Goal: Information Seeking & Learning: Learn about a topic

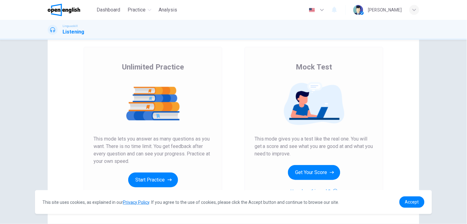
scroll to position [35, 0]
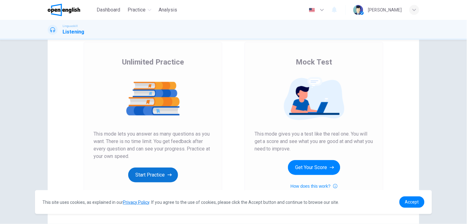
click at [160, 175] on button "Start Practice" at bounding box center [153, 174] width 50 height 15
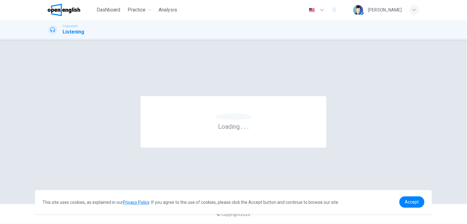
scroll to position [0, 0]
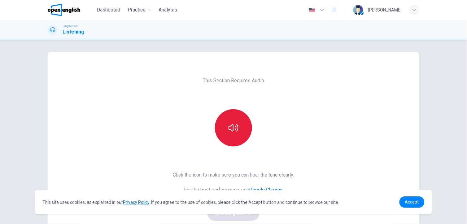
click at [232, 123] on icon "button" at bounding box center [234, 128] width 10 height 10
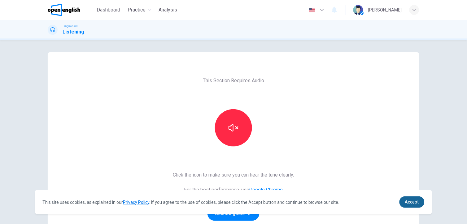
click at [415, 201] on span "Accept" at bounding box center [412, 201] width 14 height 5
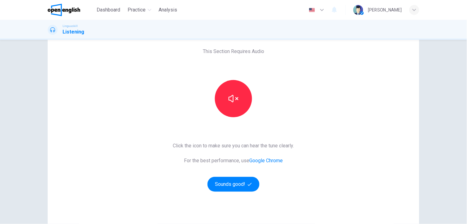
scroll to position [33, 0]
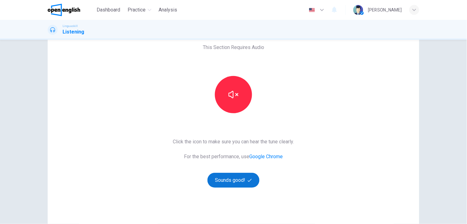
click at [236, 184] on button "Sounds good!" at bounding box center [234, 180] width 52 height 15
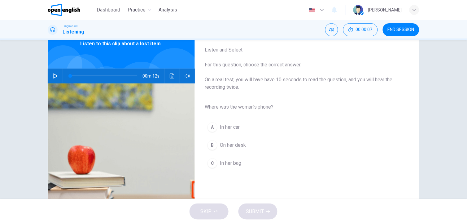
click at [51, 77] on button "button" at bounding box center [55, 75] width 10 height 15
click at [444, 137] on div "Question 1 Listen and Select For this question, choose the correct answer. On a…" at bounding box center [233, 119] width 467 height 159
type input "*"
click at [213, 166] on div "C" at bounding box center [213, 163] width 10 height 10
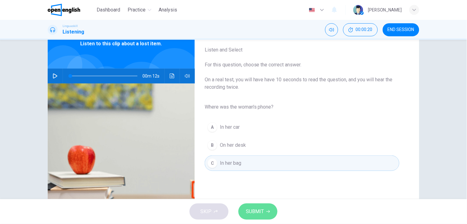
click at [256, 211] on span "SUBMIT" at bounding box center [255, 211] width 18 height 9
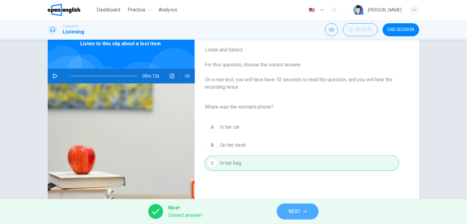
click at [303, 213] on button "NEXT" at bounding box center [298, 211] width 42 height 16
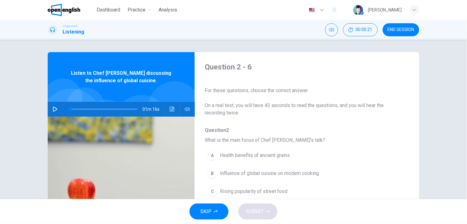
click at [51, 105] on button "button" at bounding box center [55, 109] width 10 height 15
click at [170, 108] on icon "Click to see the audio transcription" at bounding box center [172, 109] width 5 height 5
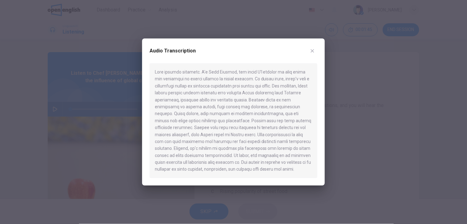
click at [312, 54] on button "button" at bounding box center [313, 51] width 10 height 10
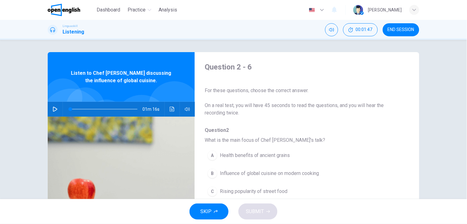
click at [53, 105] on button "button" at bounding box center [55, 109] width 10 height 15
click at [170, 107] on icon "Click to see the audio transcription" at bounding box center [172, 109] width 5 height 5
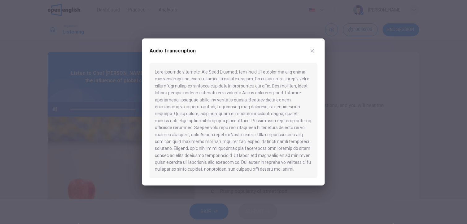
type input "*"
click at [313, 51] on icon "button" at bounding box center [312, 50] width 3 height 3
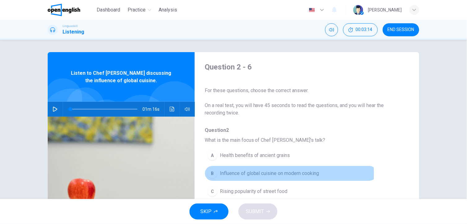
click at [215, 174] on div "B" at bounding box center [213, 173] width 10 height 10
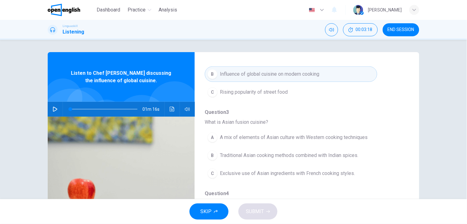
scroll to position [100, 0]
click at [266, 153] on span "Traditional Asian cooking methods combined with Indian spices." at bounding box center [289, 154] width 139 height 7
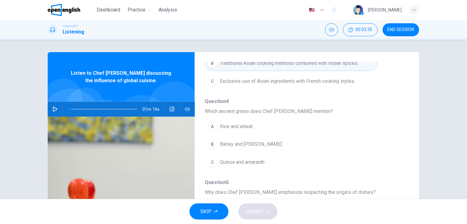
scroll to position [192, 0]
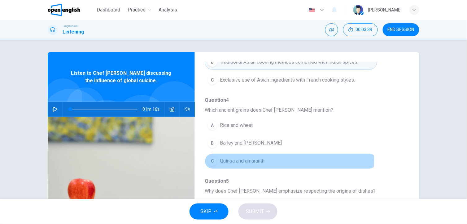
click at [253, 162] on span "Quinoa and amaranth" at bounding box center [242, 160] width 45 height 7
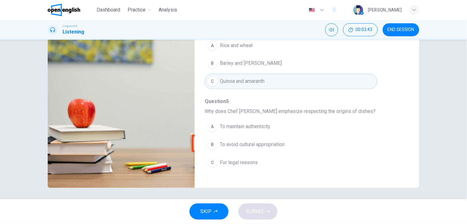
scroll to position [81, 0]
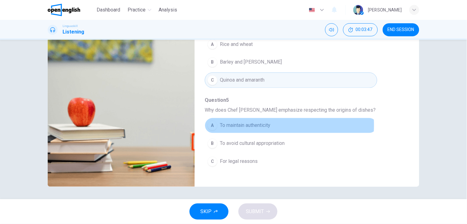
click at [255, 126] on span "To maintain authenticity" at bounding box center [245, 125] width 51 height 7
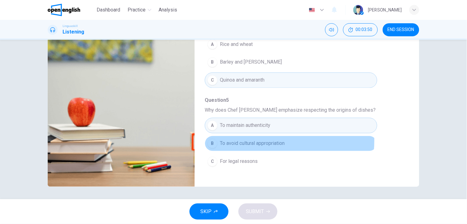
click at [257, 141] on span "To avoid cultural appropriation" at bounding box center [252, 143] width 65 height 7
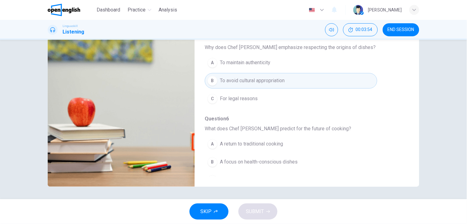
scroll to position [262, 0]
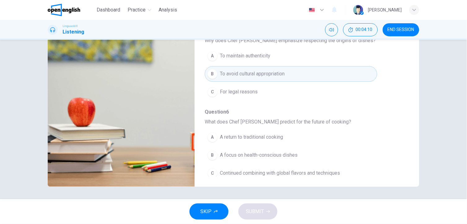
click at [304, 174] on span "Continued combining with global flavors and techniques" at bounding box center [280, 173] width 120 height 7
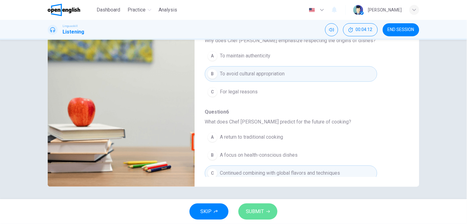
click at [267, 212] on icon "button" at bounding box center [269, 212] width 4 height 4
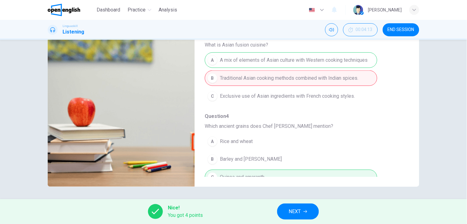
scroll to position [95, 0]
click at [251, 62] on div "A A mix of elements of Asian culture with Western cooking techniques B Traditio…" at bounding box center [302, 79] width 195 height 54
click at [306, 211] on icon "button" at bounding box center [306, 212] width 4 height 4
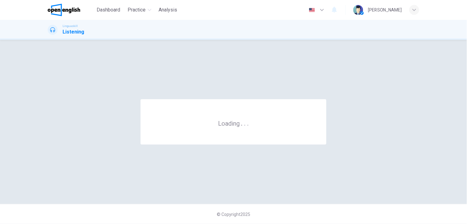
scroll to position [0, 0]
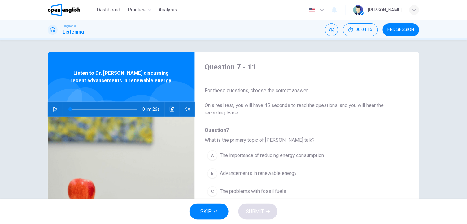
click at [53, 108] on icon "button" at bounding box center [55, 109] width 5 height 5
click at [172, 109] on icon "Click to see the audio transcription" at bounding box center [172, 109] width 5 height 5
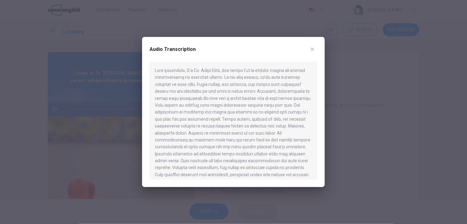
click at [314, 51] on icon "button" at bounding box center [312, 49] width 5 height 5
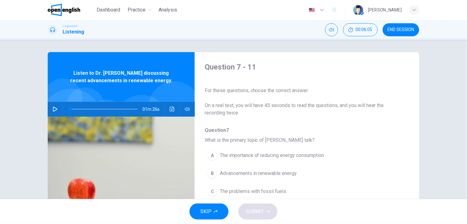
click at [51, 109] on button "button" at bounding box center [55, 109] width 10 height 15
click at [171, 107] on icon "Click to see the audio transcription" at bounding box center [172, 109] width 5 height 5
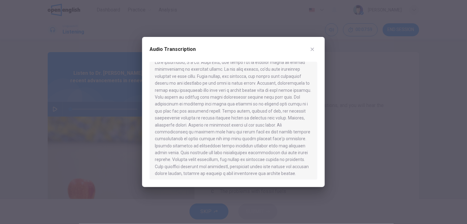
scroll to position [6, 0]
click at [315, 50] on icon "button" at bounding box center [312, 49] width 5 height 5
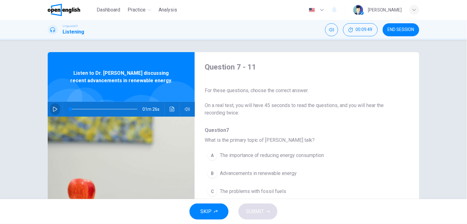
click at [53, 107] on icon "button" at bounding box center [55, 109] width 5 height 5
click at [173, 112] on button "Click to see the audio transcription" at bounding box center [172, 109] width 10 height 15
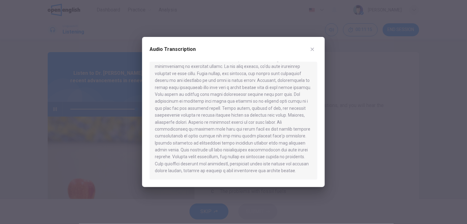
scroll to position [16, 0]
drag, startPoint x: 317, startPoint y: 156, endPoint x: 317, endPoint y: 169, distance: 13.0
click at [317, 169] on div at bounding box center [234, 121] width 168 height 118
type input "*"
drag, startPoint x: 200, startPoint y: 165, endPoint x: 250, endPoint y: 170, distance: 50.6
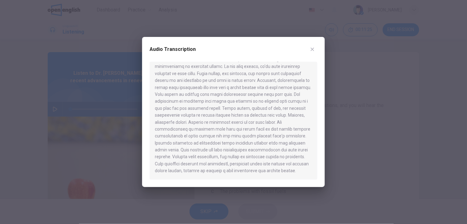
click at [250, 170] on div at bounding box center [234, 121] width 168 height 118
click at [311, 48] on icon "button" at bounding box center [312, 49] width 5 height 5
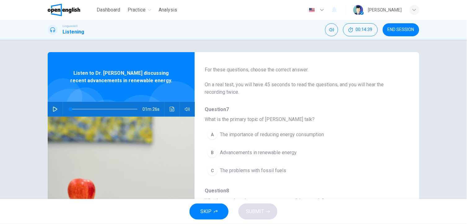
scroll to position [22, 0]
click at [242, 149] on span "Advancements in renewable energy" at bounding box center [258, 151] width 77 height 7
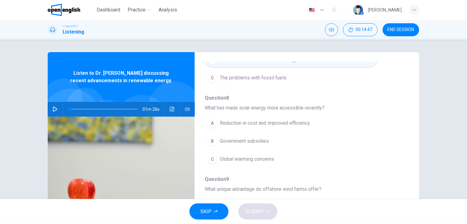
scroll to position [115, 0]
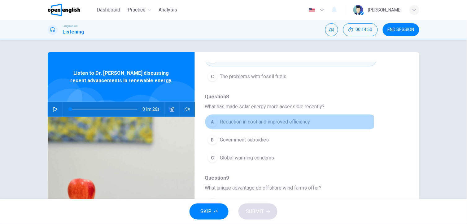
click at [239, 124] on span "Reduction in cost and improved efficiency" at bounding box center [265, 121] width 90 height 7
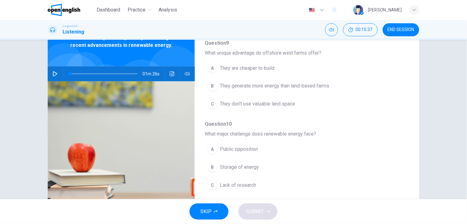
scroll to position [30, 0]
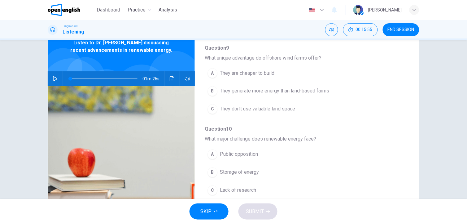
click at [302, 93] on span "They generate more energy than land-based farms" at bounding box center [274, 90] width 109 height 7
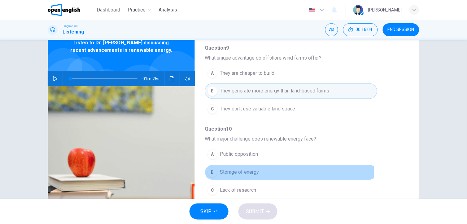
click at [244, 174] on span "Storage of energy" at bounding box center [239, 172] width 39 height 7
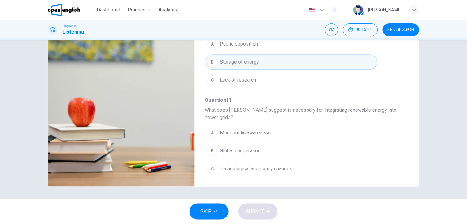
scroll to position [275, 0]
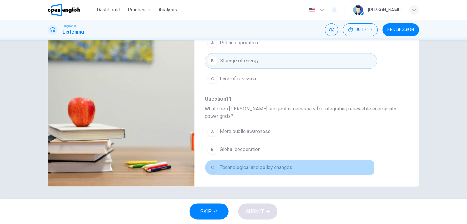
click at [264, 168] on span "Technological and policy changes" at bounding box center [256, 167] width 73 height 7
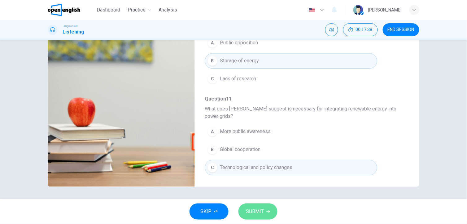
click at [263, 210] on span "SUBMIT" at bounding box center [255, 211] width 18 height 9
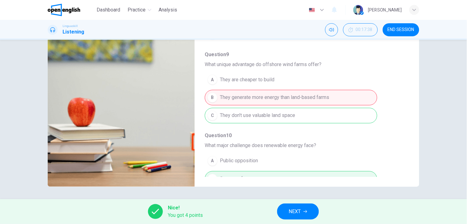
scroll to position [143, 0]
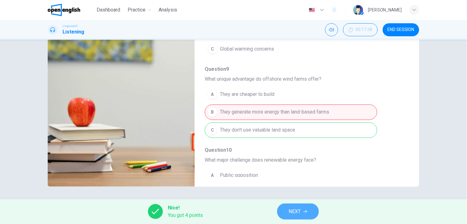
click at [309, 212] on button "NEXT" at bounding box center [298, 211] width 42 height 16
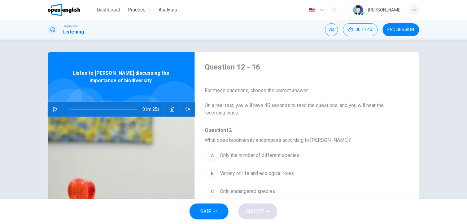
click at [54, 108] on icon "button" at bounding box center [55, 109] width 5 height 5
click at [171, 108] on icon "Click to see the audio transcription" at bounding box center [172, 109] width 5 height 5
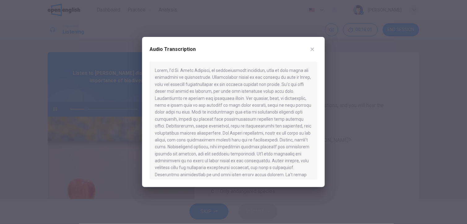
click at [268, 92] on div at bounding box center [234, 121] width 168 height 118
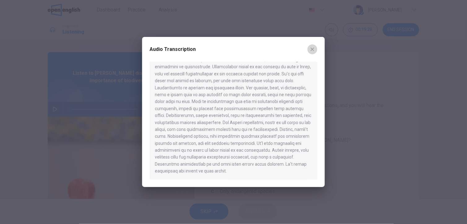
click at [313, 50] on icon "button" at bounding box center [312, 49] width 3 height 3
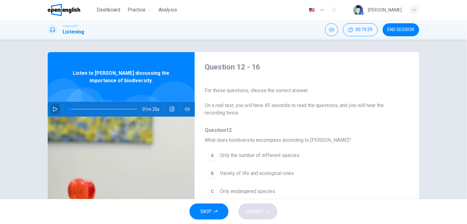
click at [53, 111] on icon "button" at bounding box center [55, 109] width 4 height 5
type input "*"
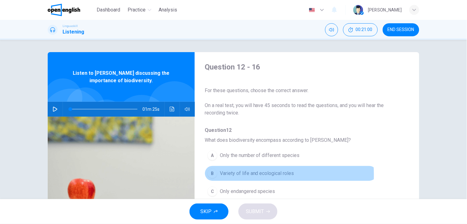
click at [239, 174] on span "Variety of life and ecological roles" at bounding box center [257, 173] width 74 height 7
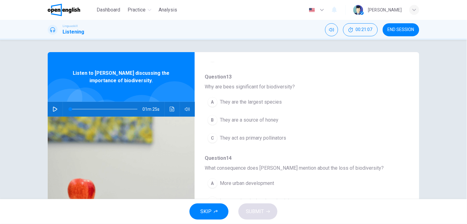
scroll to position [136, 0]
click at [241, 136] on span "They act as primary pollinators" at bounding box center [253, 135] width 66 height 7
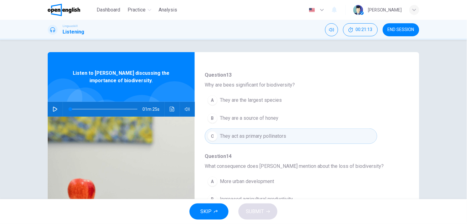
drag, startPoint x: 464, startPoint y: 139, endPoint x: 467, endPoint y: 166, distance: 27.8
click at [467, 166] on html "This site uses cookies, as explained in our Privacy Policy . If you agree to th…" at bounding box center [233, 112] width 467 height 224
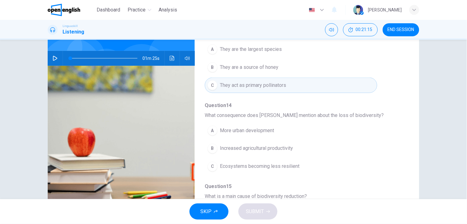
scroll to position [56, 0]
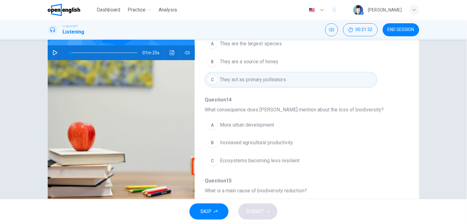
click at [238, 162] on span "Ecosystems becoming less resilient" at bounding box center [260, 160] width 80 height 7
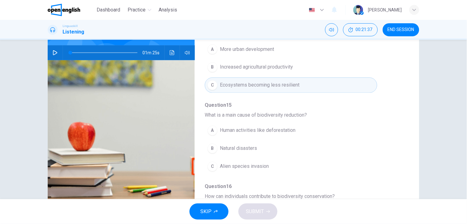
scroll to position [222, 0]
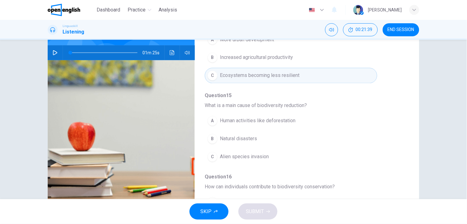
click at [248, 118] on span "Human activities like deforestation" at bounding box center [258, 120] width 76 height 7
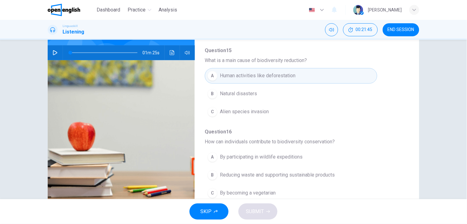
scroll to position [267, 0]
click at [173, 52] on button "Click to see the audio transcription" at bounding box center [172, 52] width 10 height 15
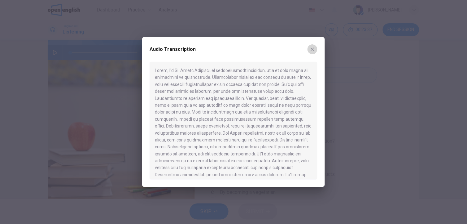
click at [315, 51] on icon "button" at bounding box center [312, 49] width 5 height 5
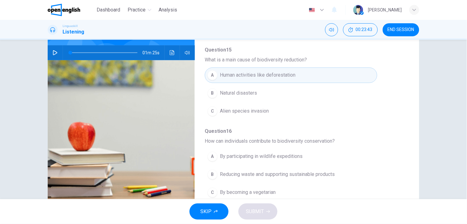
click at [251, 174] on span "Reducing waste and supporting sustainable products" at bounding box center [277, 174] width 115 height 7
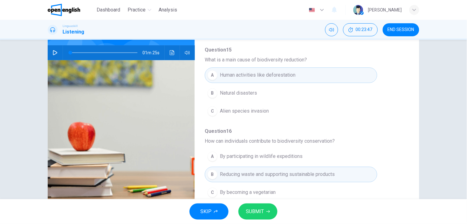
click at [269, 210] on icon "button" at bounding box center [269, 212] width 4 height 4
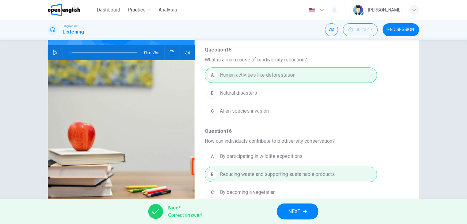
click at [298, 208] on span "NEXT" at bounding box center [295, 211] width 12 height 9
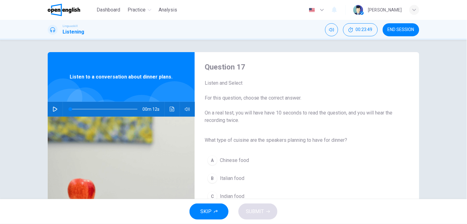
click at [50, 108] on button "button" at bounding box center [55, 109] width 10 height 15
click at [226, 180] on span "Italian food" at bounding box center [232, 177] width 24 height 7
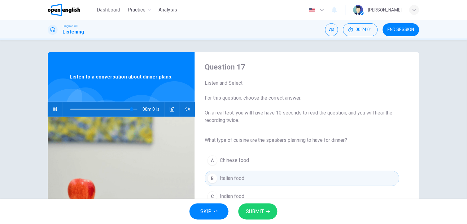
type input "*"
click at [267, 212] on icon "button" at bounding box center [269, 212] width 4 height 4
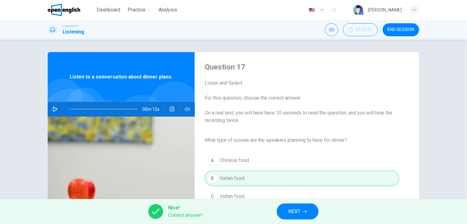
click at [284, 210] on button "NEXT" at bounding box center [298, 211] width 42 height 16
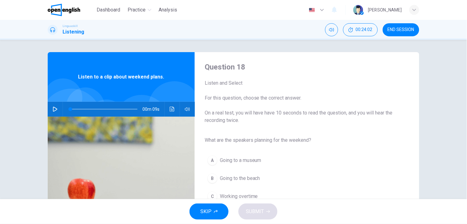
click at [54, 110] on icon "button" at bounding box center [55, 109] width 4 height 5
click at [257, 175] on span "Going to the beach" at bounding box center [240, 177] width 40 height 7
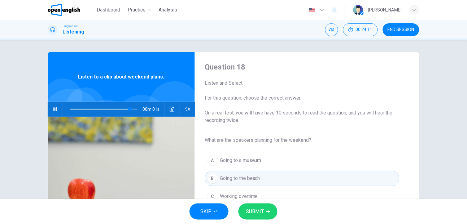
click at [264, 203] on button "SUBMIT" at bounding box center [258, 211] width 39 height 16
type input "*"
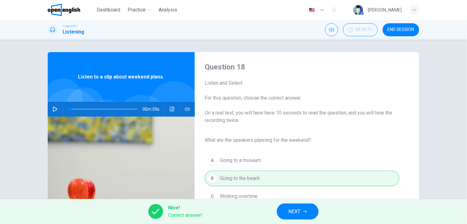
click at [291, 209] on span "NEXT" at bounding box center [295, 211] width 12 height 9
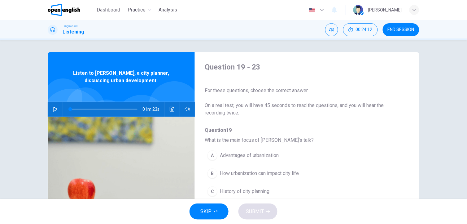
click at [55, 108] on icon "button" at bounding box center [55, 109] width 5 height 5
click at [171, 109] on icon "Click to see the audio transcription" at bounding box center [172, 109] width 5 height 5
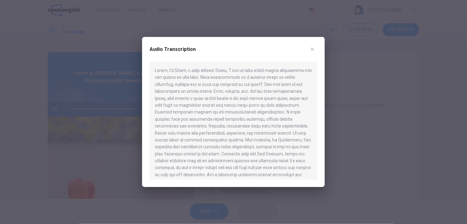
type input "*"
